Goal: Task Accomplishment & Management: Manage account settings

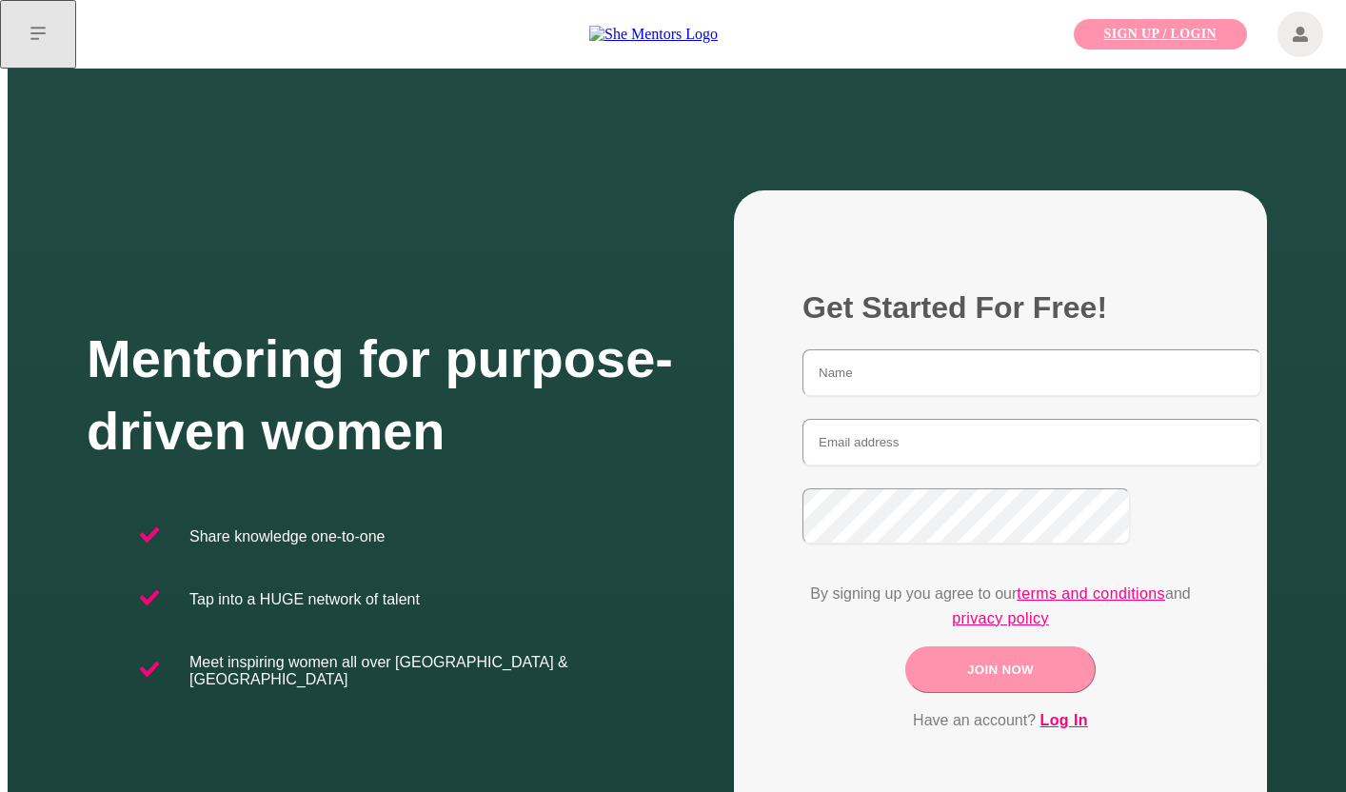
click at [1206, 43] on link "Sign Up / Login" at bounding box center [1160, 34] width 173 height 30
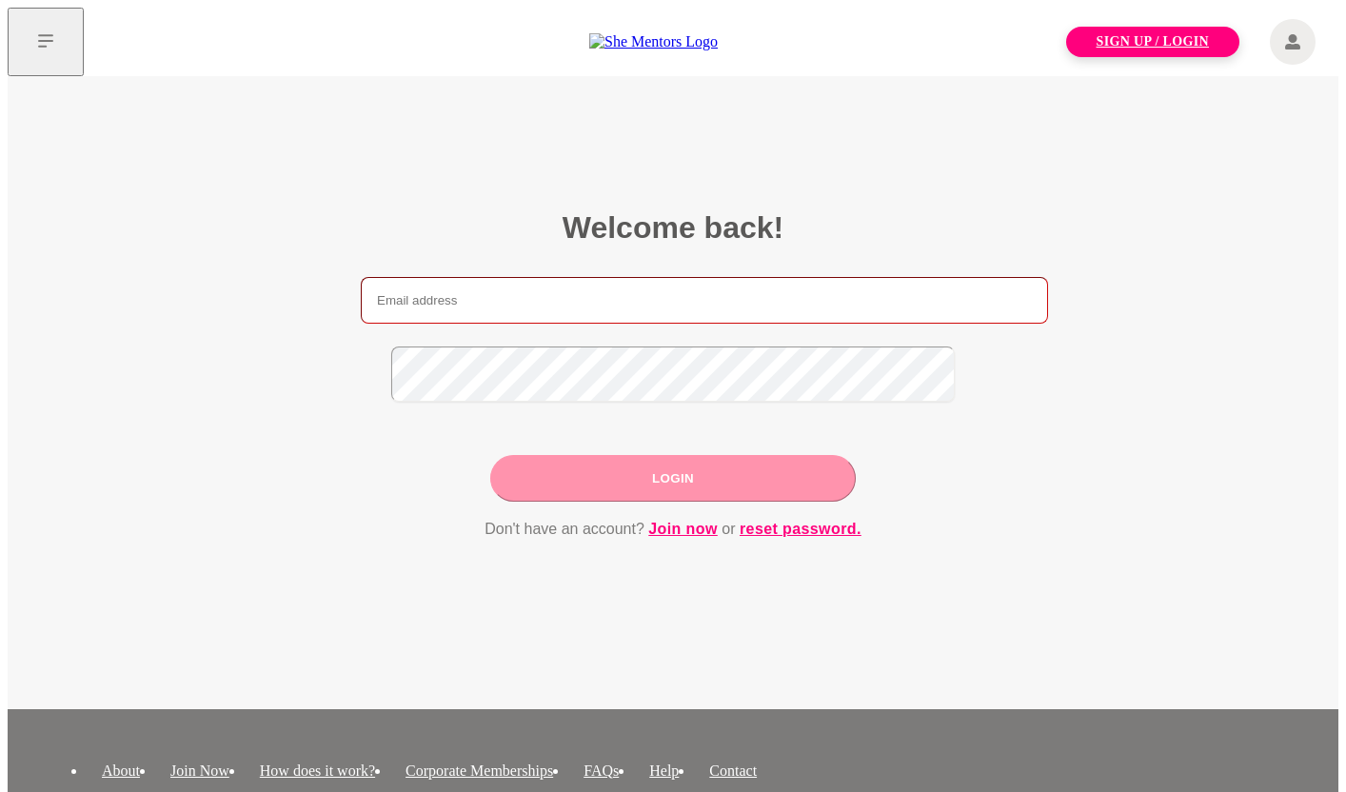
click at [523, 277] on input "email" at bounding box center [704, 300] width 687 height 47
drag, startPoint x: 1067, startPoint y: 264, endPoint x: 948, endPoint y: 273, distance: 119.3
click at [1065, 264] on main "Welcome back! Login Don't have an account? Join now or reset password." at bounding box center [673, 392] width 1330 height 633
click at [625, 282] on input "email" at bounding box center [704, 300] width 687 height 47
type input "[PERSON_NAME]@"
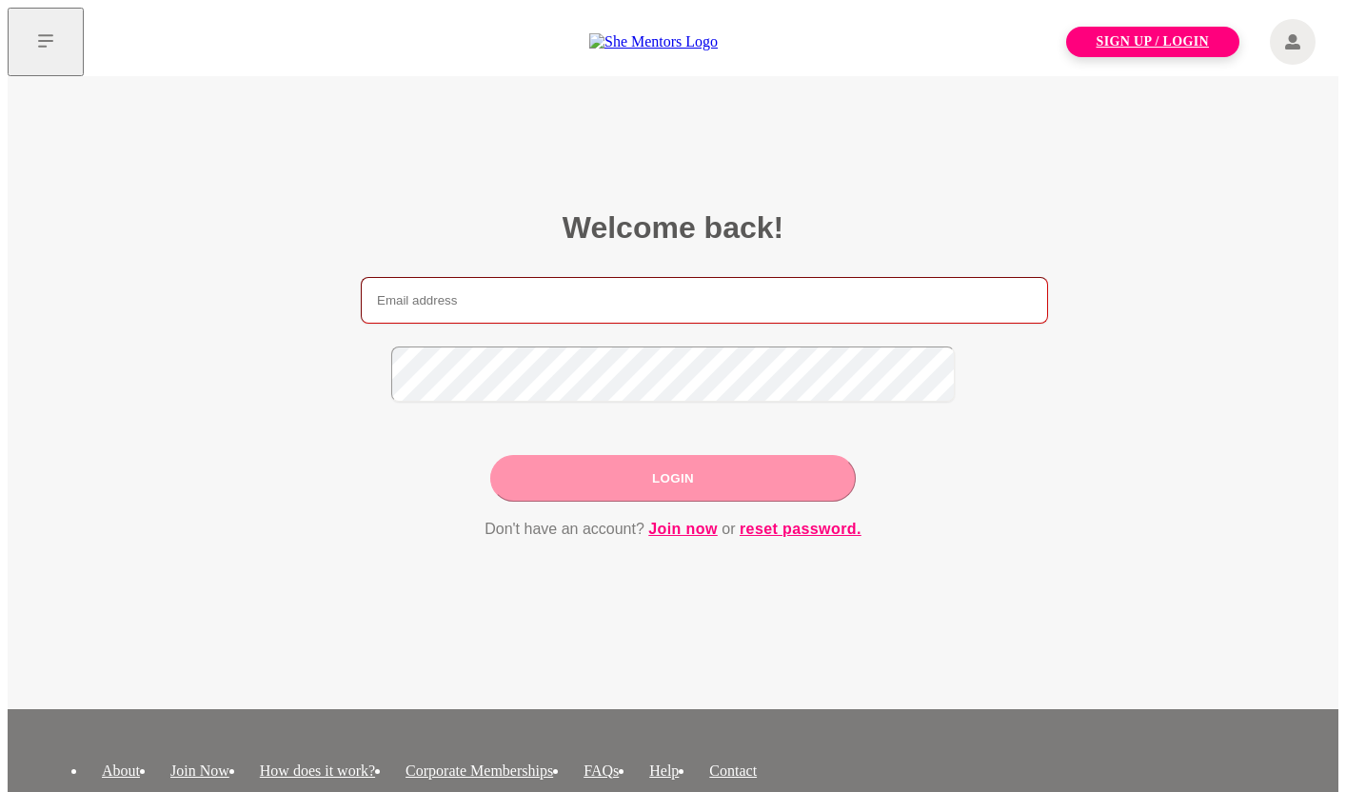
paste input "[PERSON_NAME][EMAIL_ADDRESS][DOMAIN_NAME]"
type input "[PERSON_NAME][EMAIL_ADDRESS][DOMAIN_NAME]"
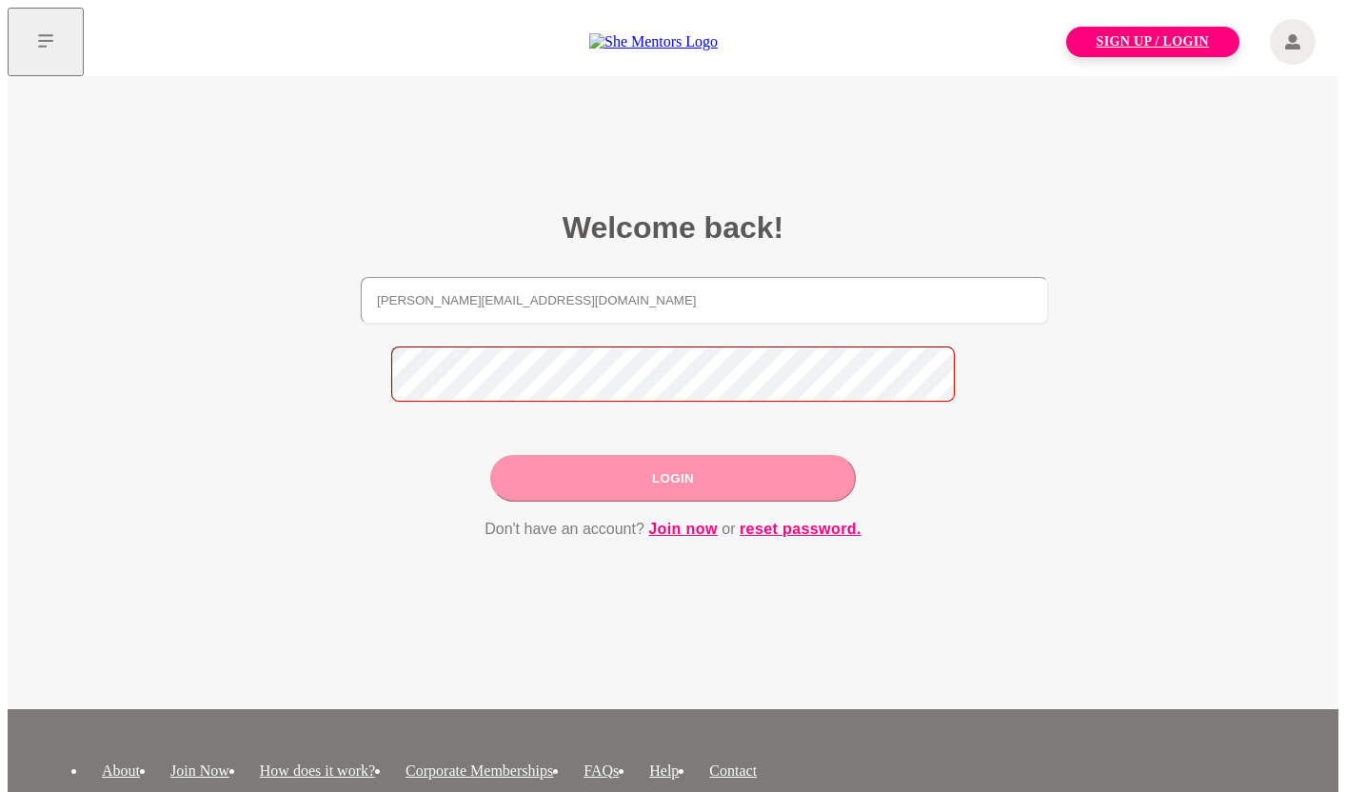
click at [490, 455] on button "Login" at bounding box center [672, 478] width 365 height 47
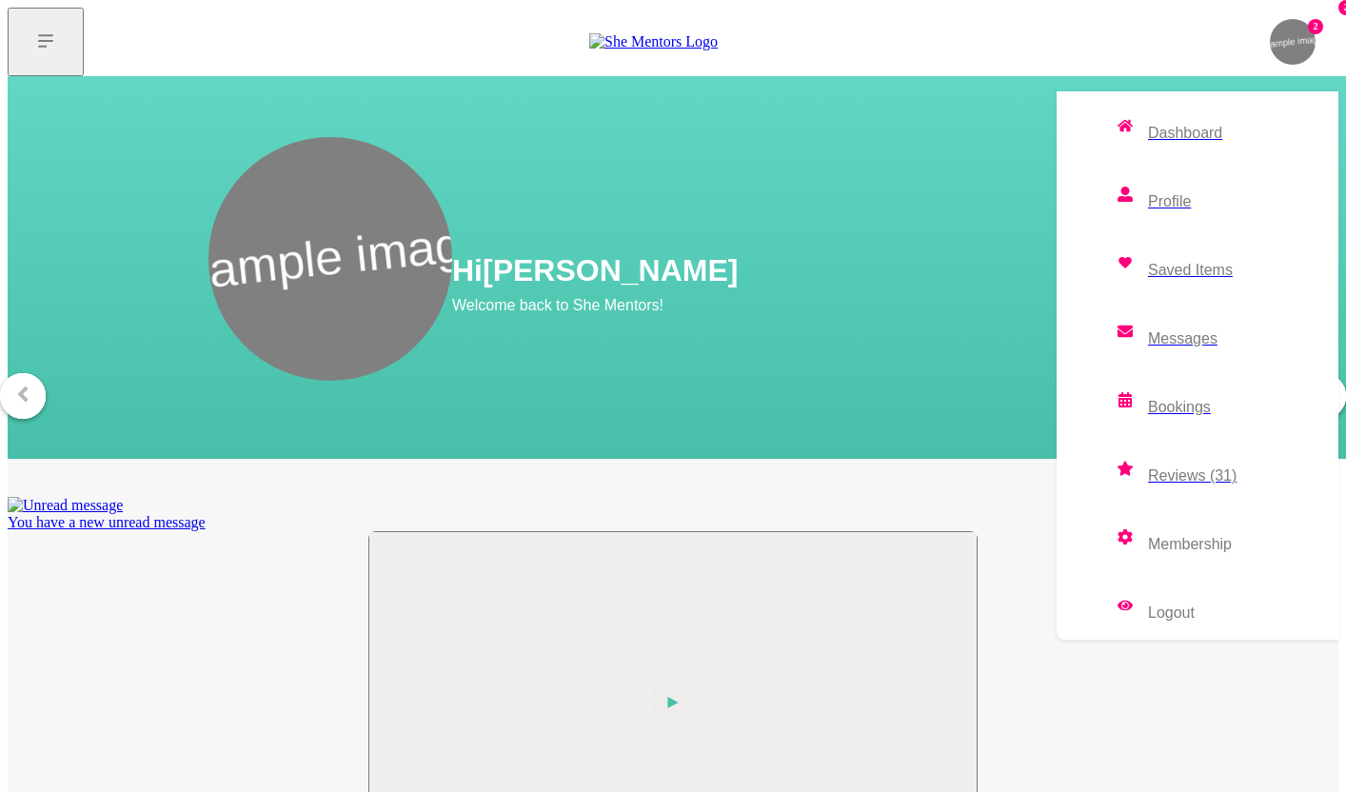
click at [1207, 468] on p "Reviews (31)" at bounding box center [1192, 475] width 89 height 15
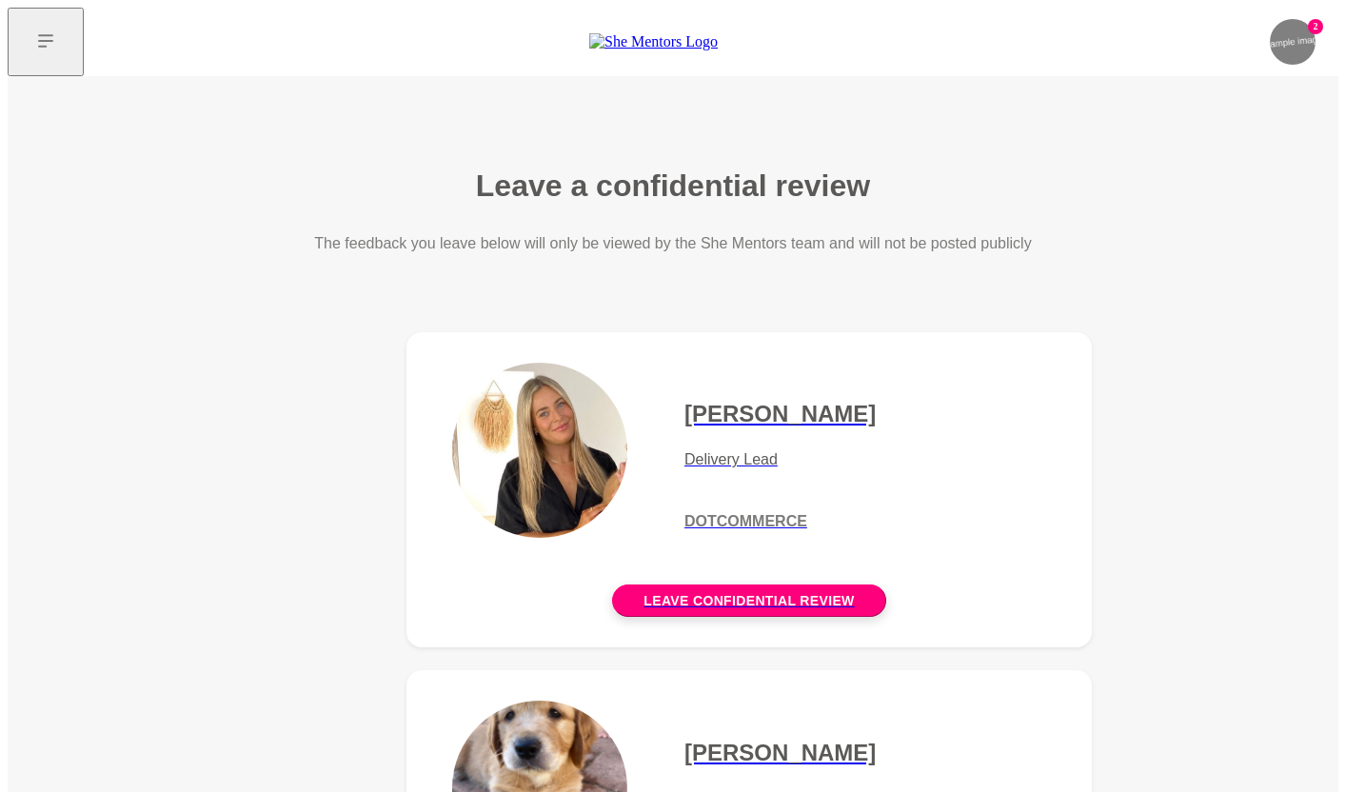
click at [668, 435] on figure "[PERSON_NAME] Delivery Lead DotCommerce Leave confidential review" at bounding box center [748, 489] width 685 height 315
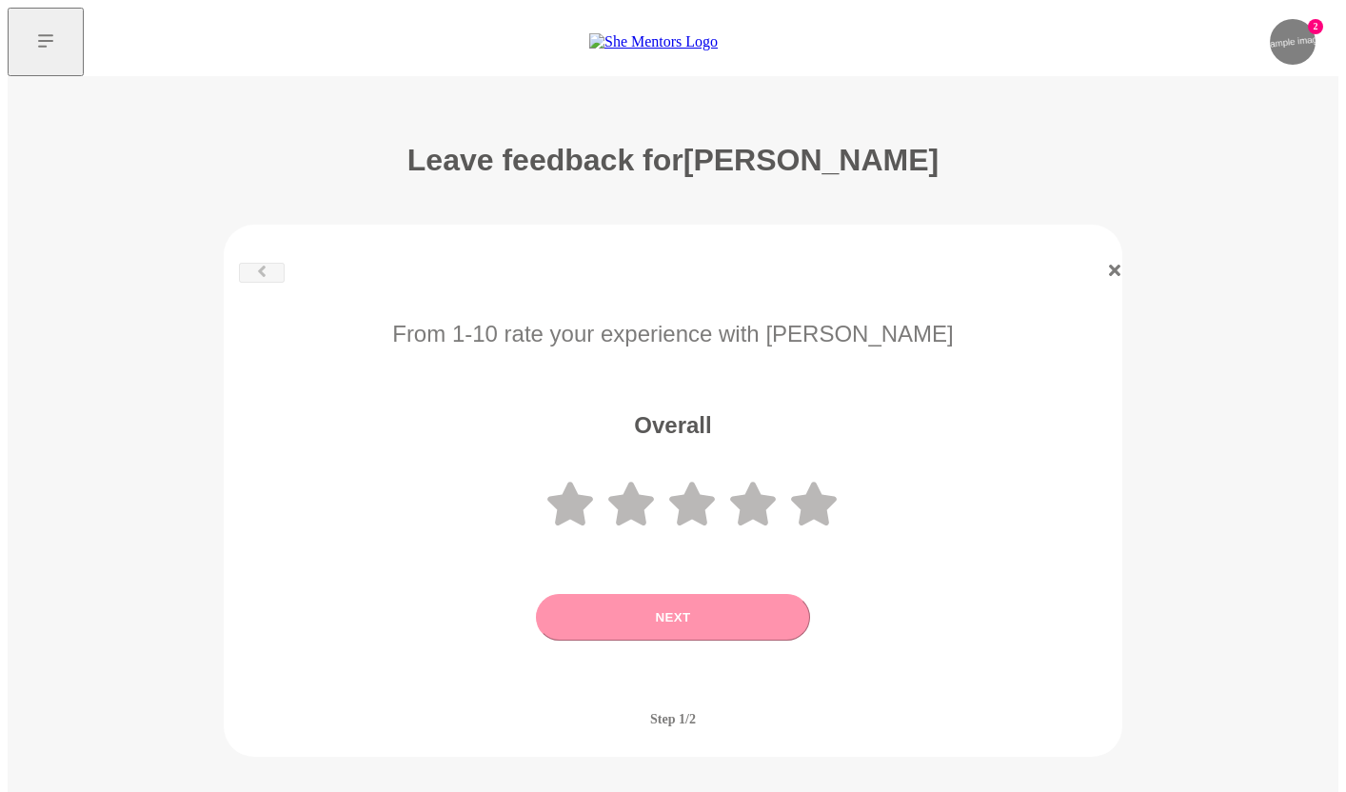
click at [248, 263] on div at bounding box center [688, 273] width 929 height 20
click at [254, 263] on div at bounding box center [688, 273] width 929 height 20
click at [1090, 251] on figure "From 1-10 rate your experience with Ellie White Overall Next Want to tell us mo…" at bounding box center [673, 491] width 898 height 532
click at [1109, 265] on icon at bounding box center [1114, 270] width 11 height 11
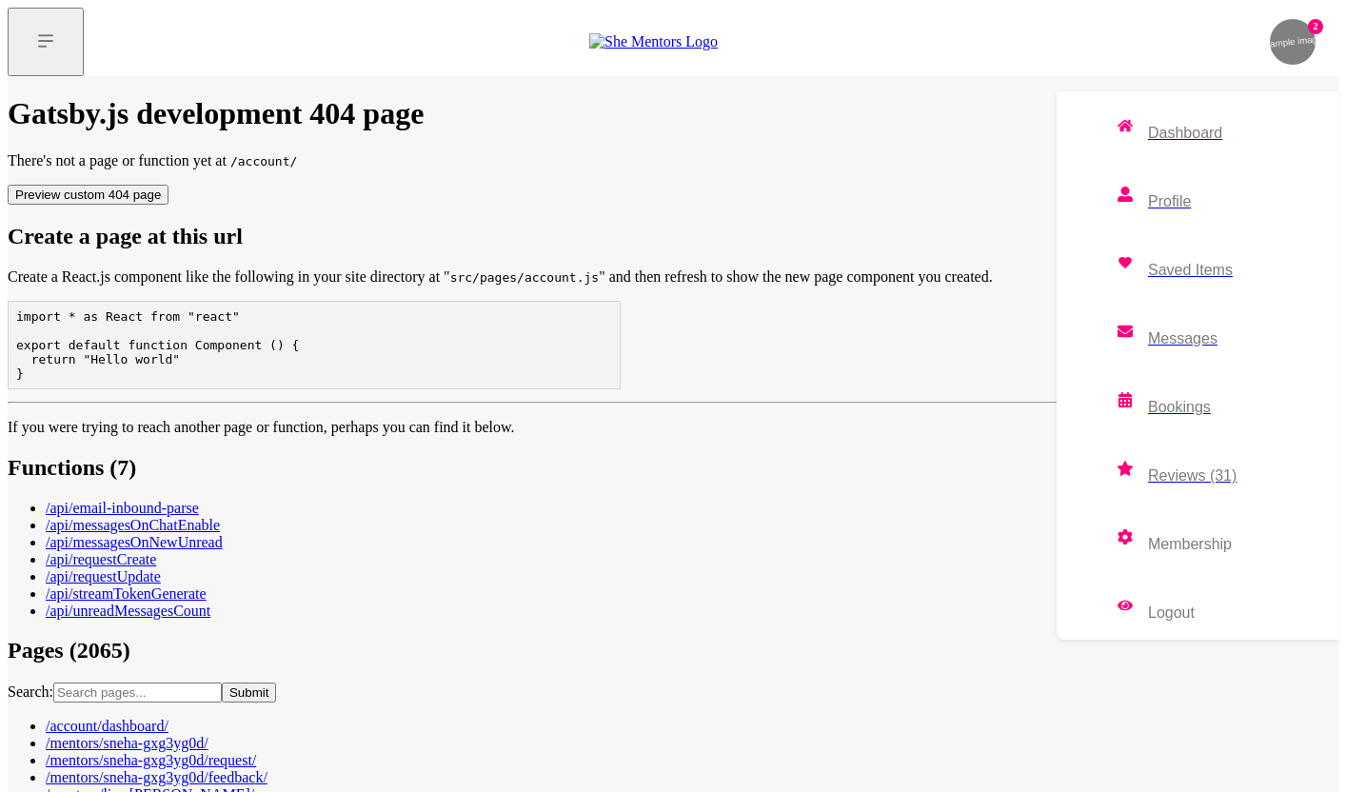
click at [1307, 40] on img at bounding box center [1293, 42] width 46 height 46
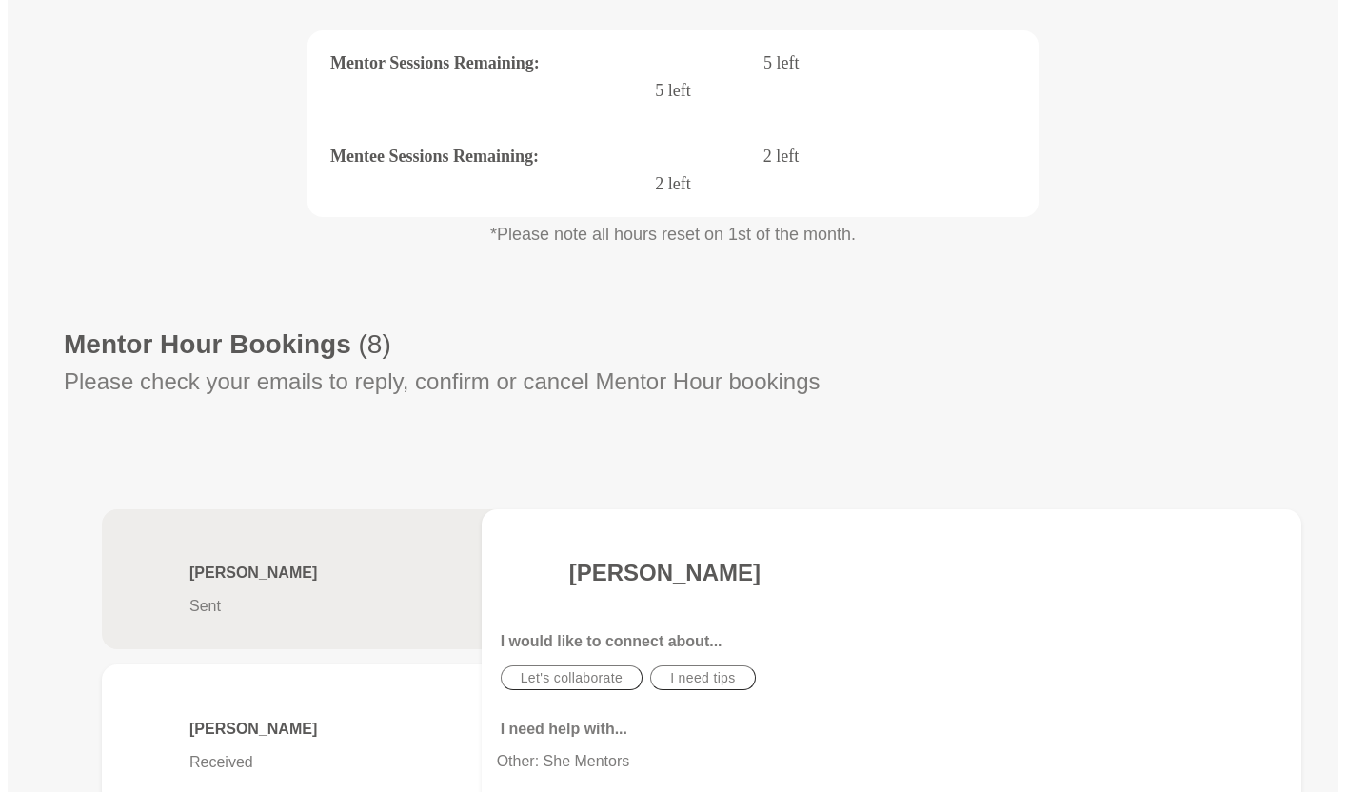
scroll to position [368, 0]
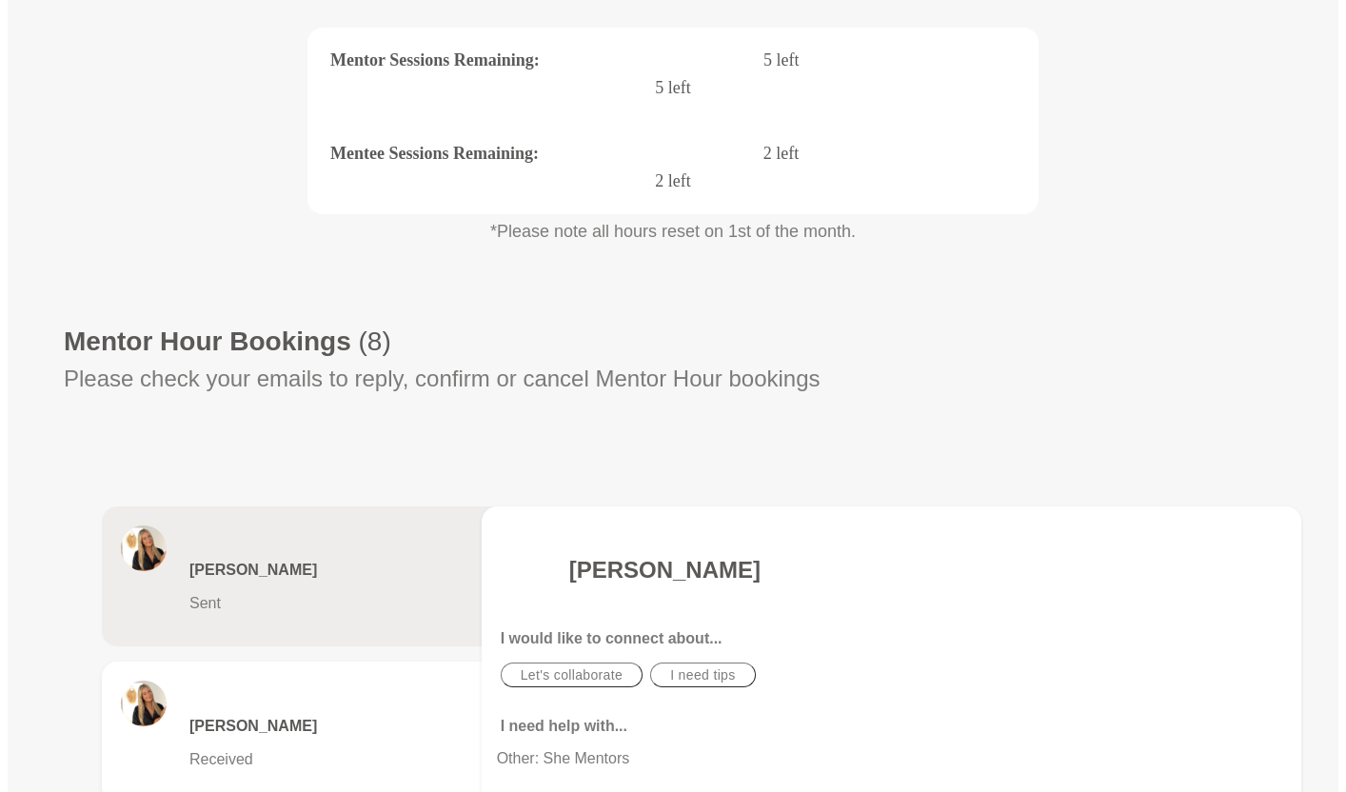
click at [279, 595] on p "Sent" at bounding box center [342, 603] width 307 height 17
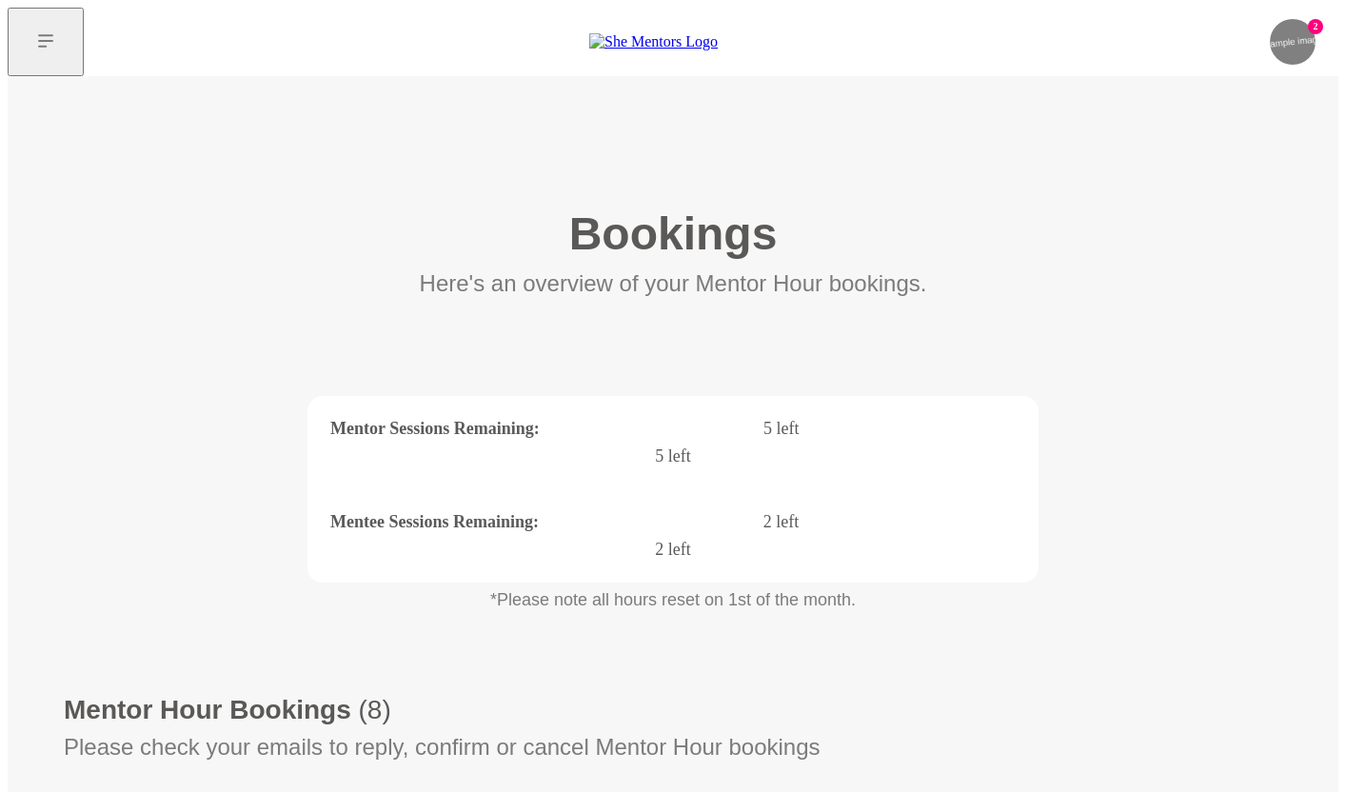
click at [217, 396] on section "Mentor Sessions Remaining : 5 left 5 left Mentee Sessions Remaining : 2 left 2 …" at bounding box center [672, 533] width 1035 height 275
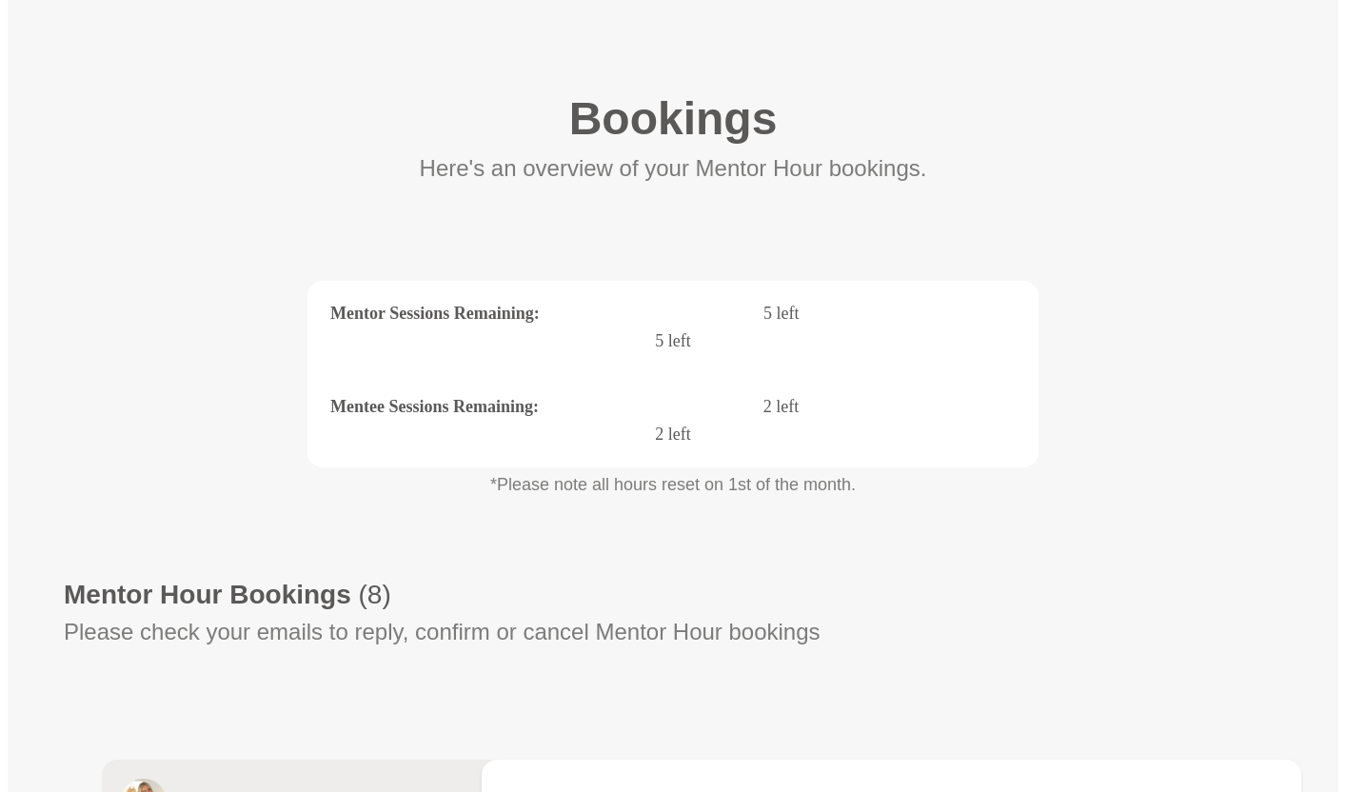
scroll to position [261, 0]
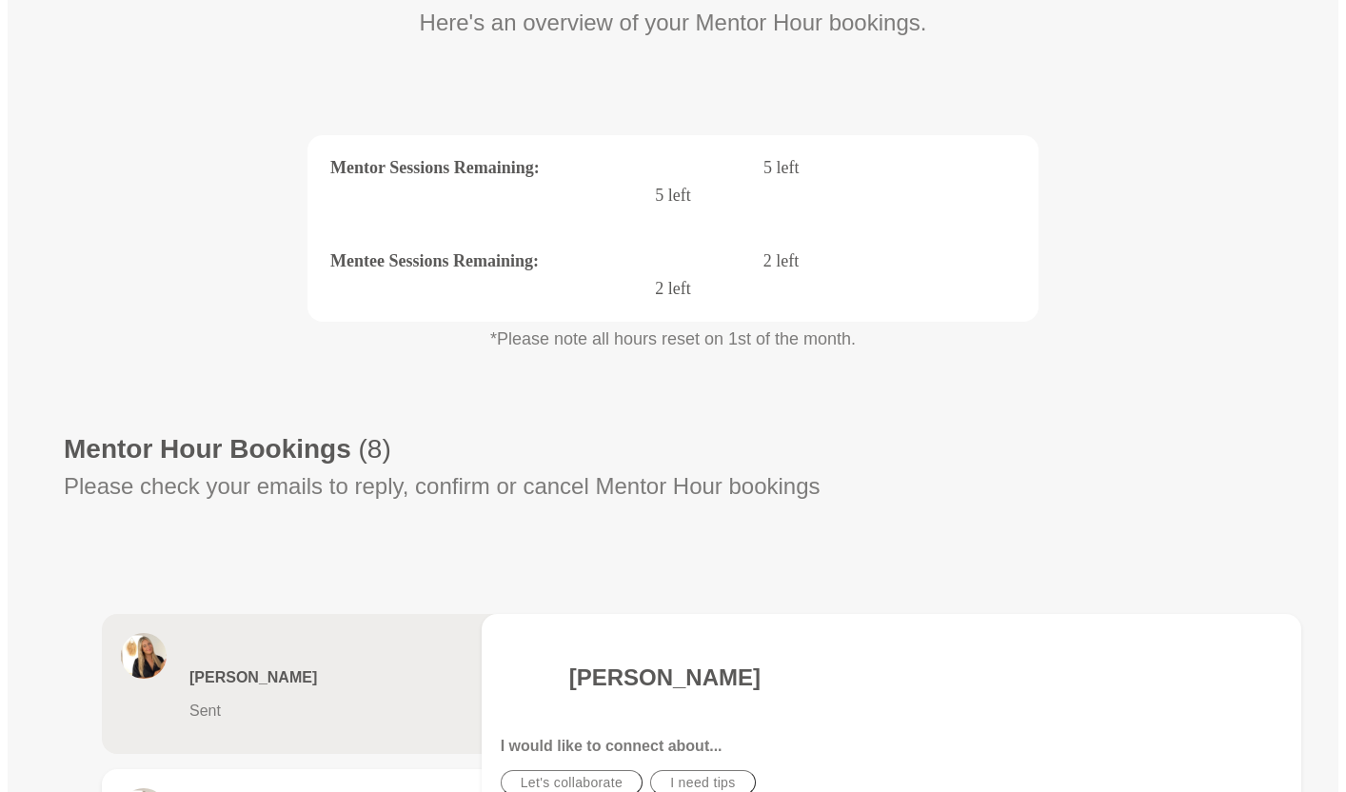
click at [322, 668] on h6 "[PERSON_NAME]" at bounding box center [342, 677] width 307 height 19
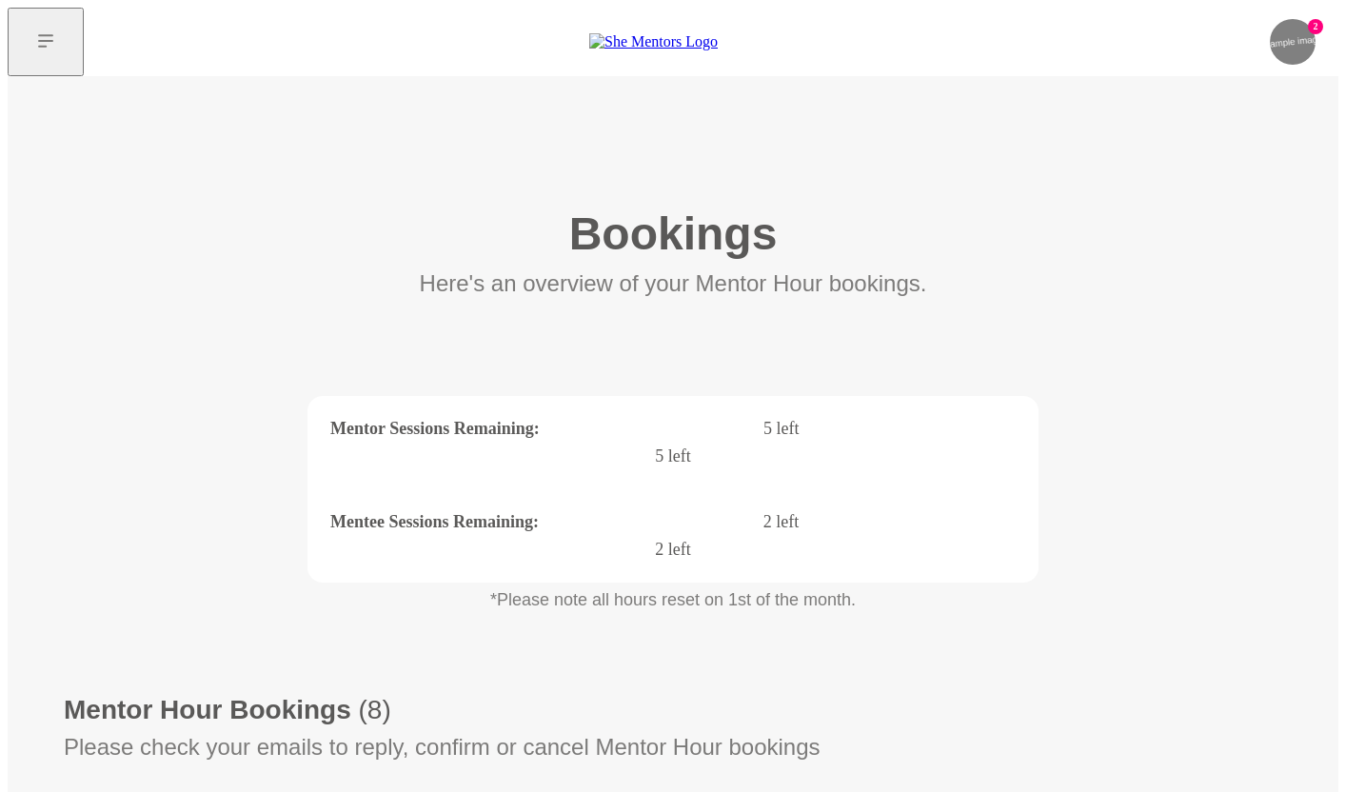
click at [1130, 396] on section "Mentor Sessions Remaining : 5 left 5 left Mentee Sessions Remaining : 2 left 2 …" at bounding box center [672, 533] width 1035 height 275
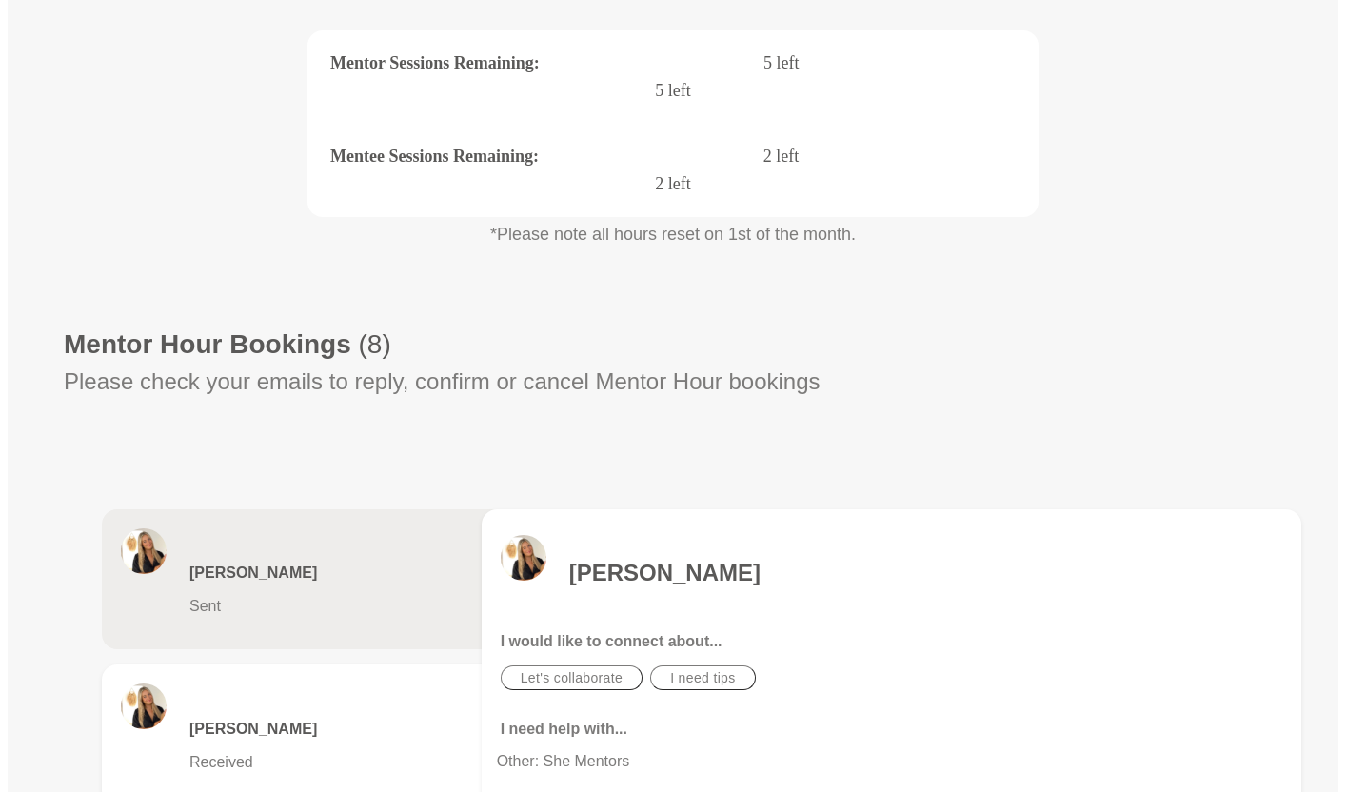
scroll to position [368, 0]
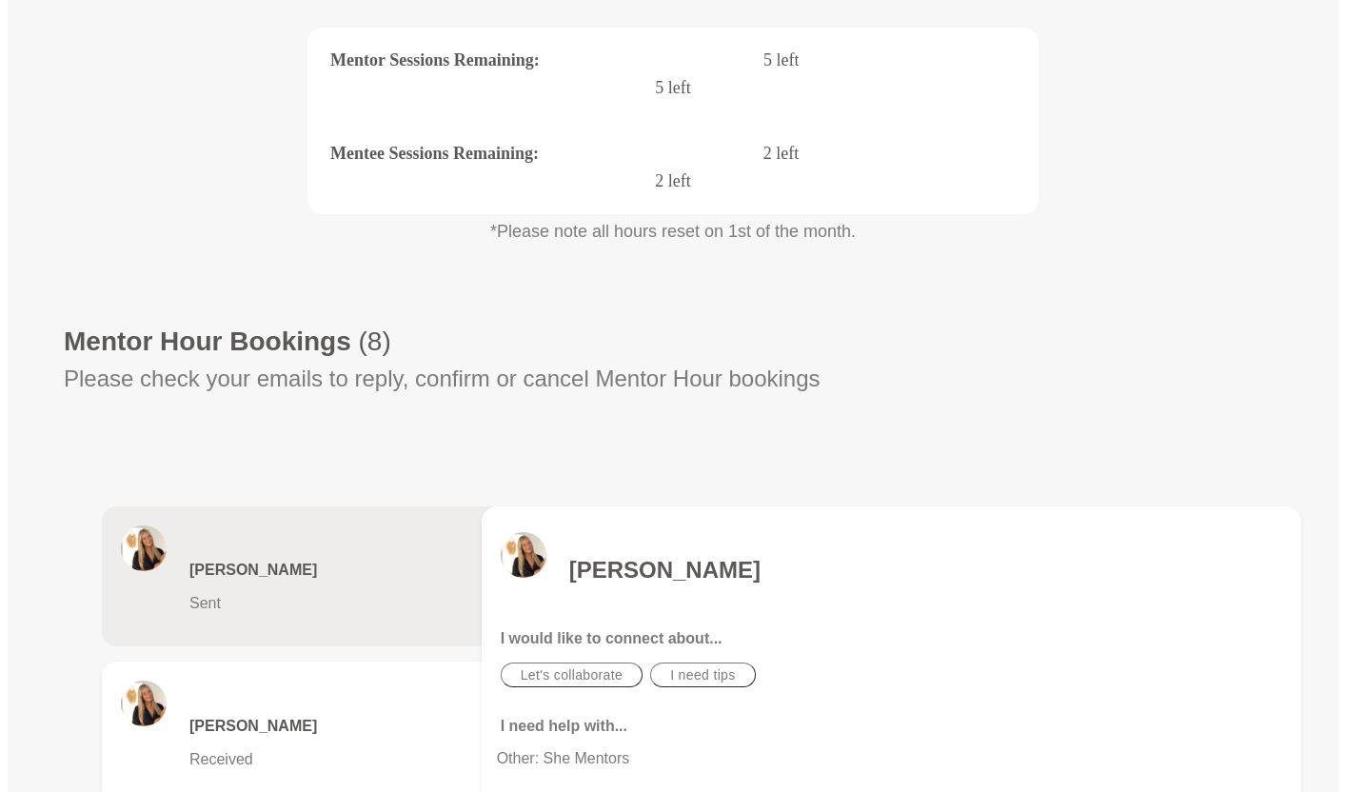
click at [1213, 303] on div "Mentor Hour Bookings (8)" at bounding box center [673, 330] width 1218 height 55
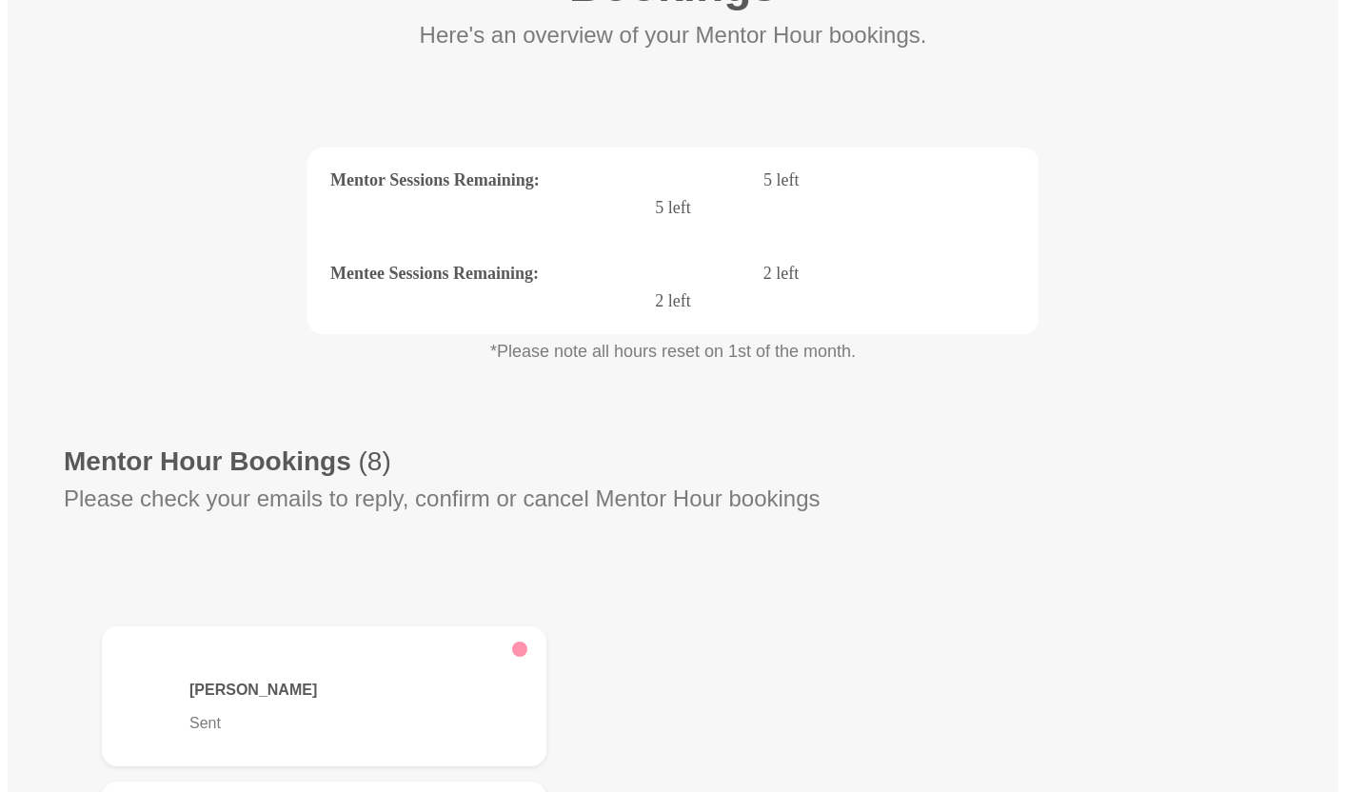
scroll to position [257, 0]
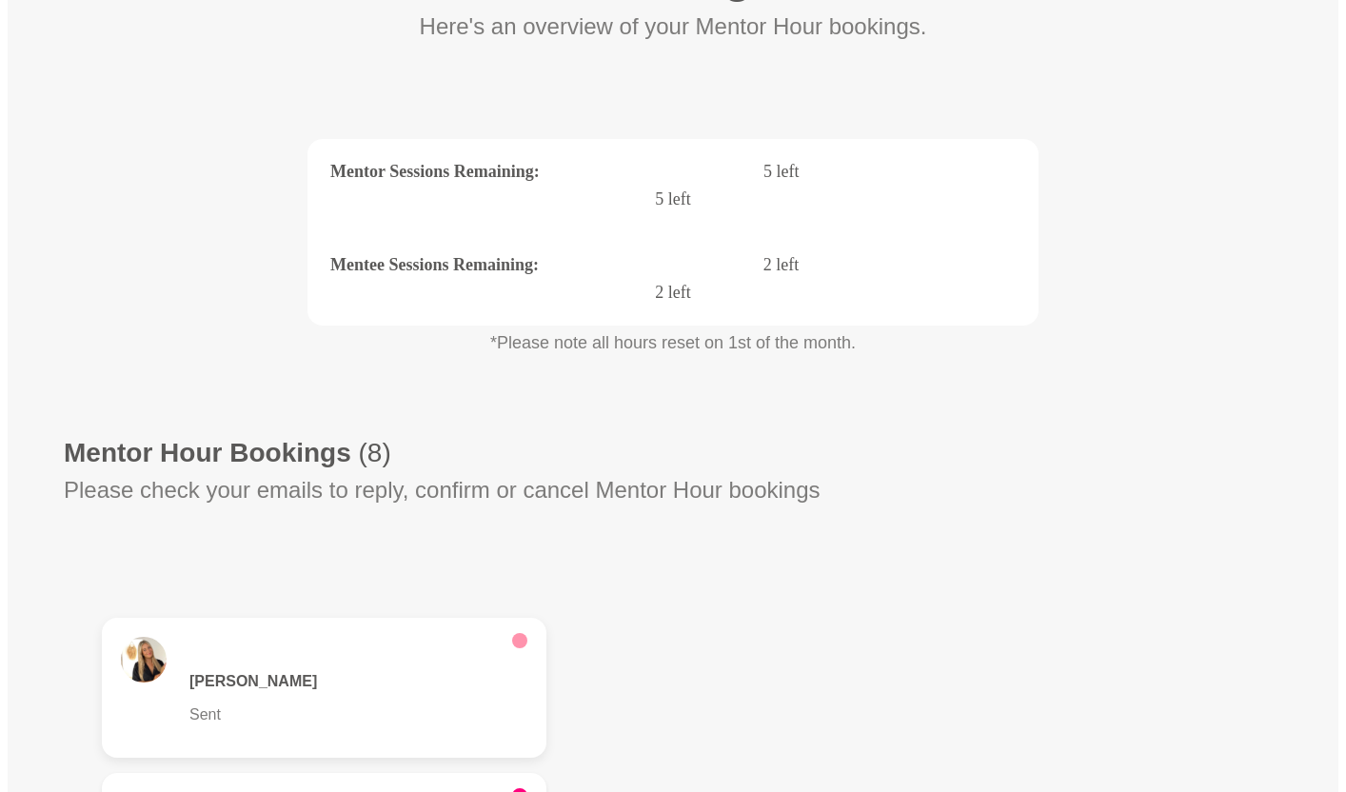
click at [385, 618] on figure "[PERSON_NAME] Sent" at bounding box center [324, 688] width 444 height 140
